Goal: Task Accomplishment & Management: Manage account settings

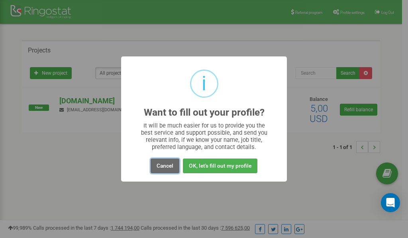
click at [166, 167] on button "Cancel" at bounding box center [164, 166] width 29 height 15
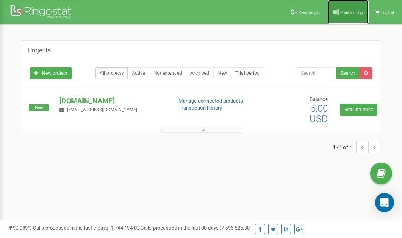
click at [345, 7] on link "Profile settings" at bounding box center [348, 12] width 41 height 24
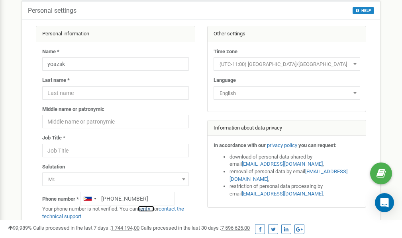
click at [150, 209] on link "verify it" at bounding box center [146, 209] width 16 height 6
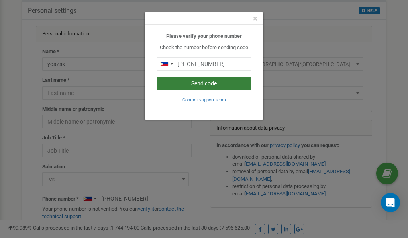
click at [202, 82] on button "Send code" at bounding box center [203, 84] width 95 height 14
